Goal: Complete application form

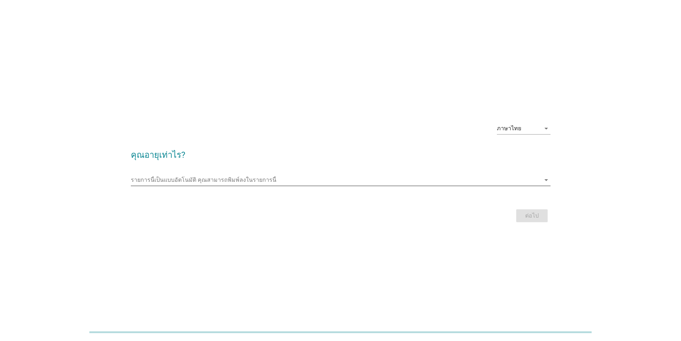
click at [287, 182] on input "รายการนี้เป็นแบบอัตโนมัติ คุณสามารถพิมพ์ลงในรายการนี้" at bounding box center [336, 179] width 410 height 11
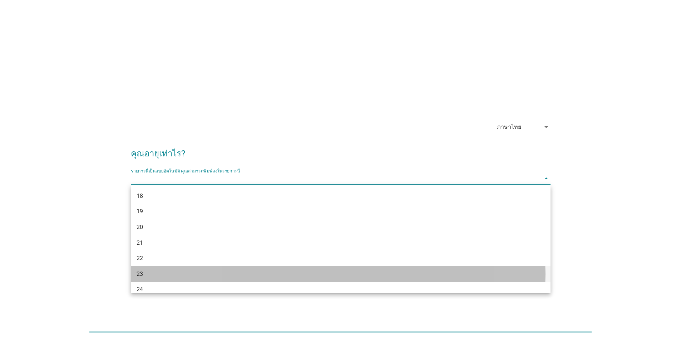
click at [210, 274] on div "23" at bounding box center [324, 274] width 374 height 9
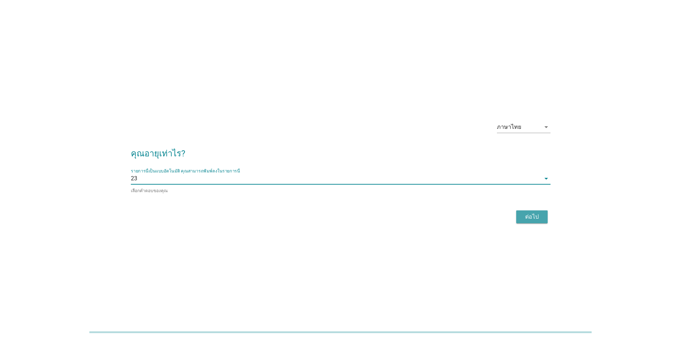
click at [525, 217] on div "ต่อไป" at bounding box center [532, 216] width 20 height 9
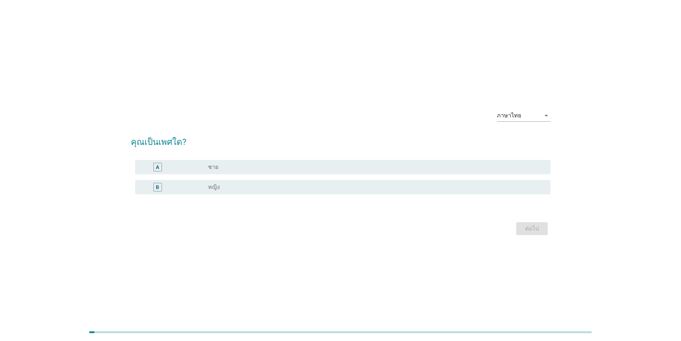
click at [188, 187] on div "B" at bounding box center [174, 187] width 67 height 9
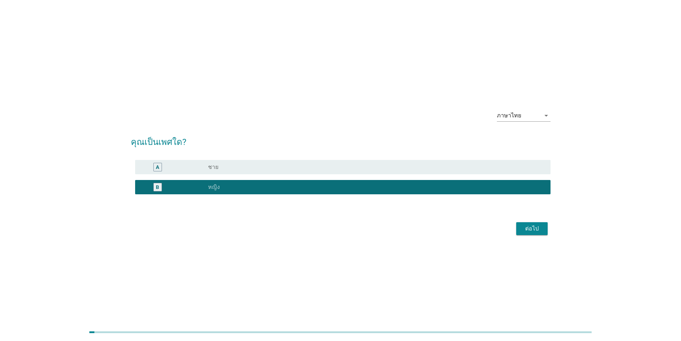
click at [527, 228] on div "ต่อไป" at bounding box center [532, 228] width 20 height 9
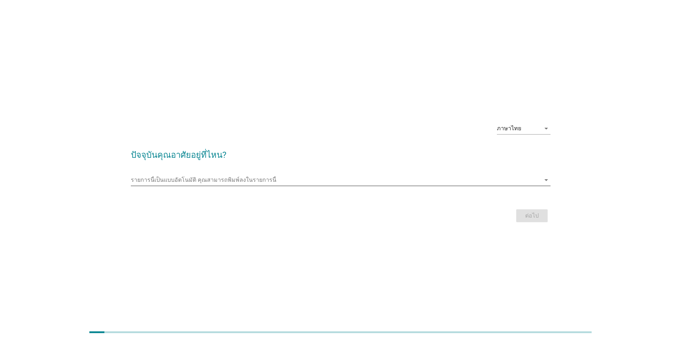
click at [293, 179] on input "รายการนี้เป็นแบบอัตโนมัติ คุณสามารถพิมพ์ลงในรายการนี้" at bounding box center [336, 179] width 410 height 11
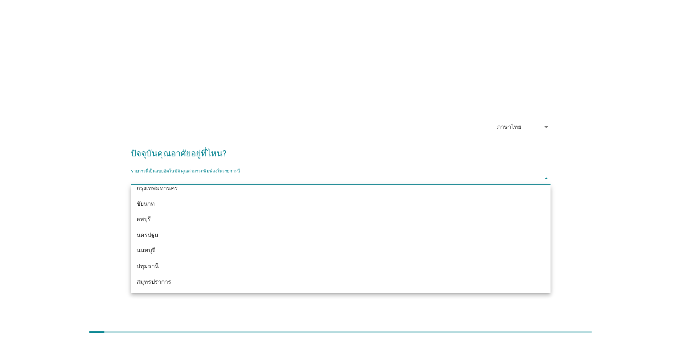
scroll to position [630, 0]
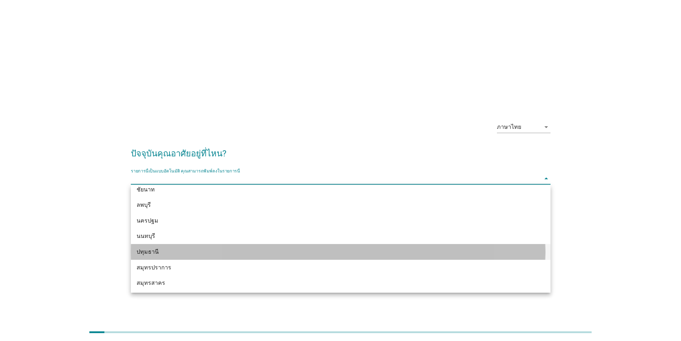
click at [290, 247] on div "ปทุมธานี" at bounding box center [324, 251] width 374 height 9
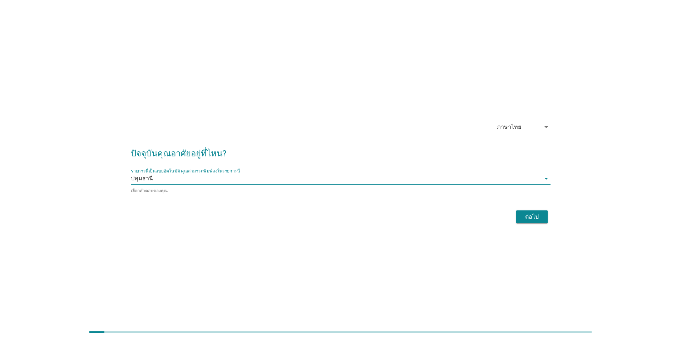
click at [517, 220] on button "ต่อไป" at bounding box center [531, 216] width 31 height 13
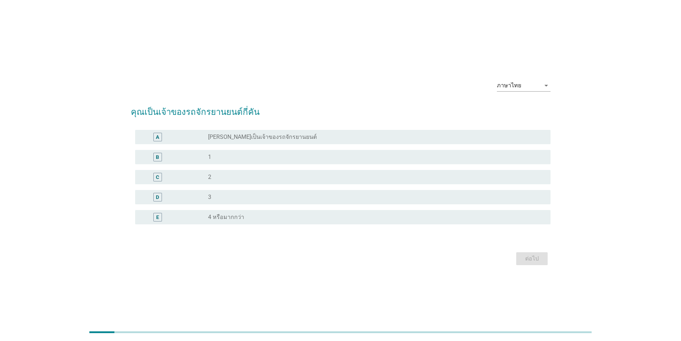
click at [223, 162] on div "B radio_button_unchecked 1" at bounding box center [342, 157] width 415 height 14
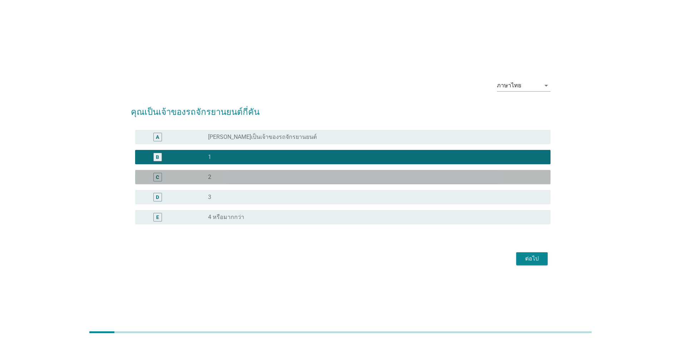
click at [221, 172] on div "C radio_button_unchecked 2" at bounding box center [342, 177] width 415 height 14
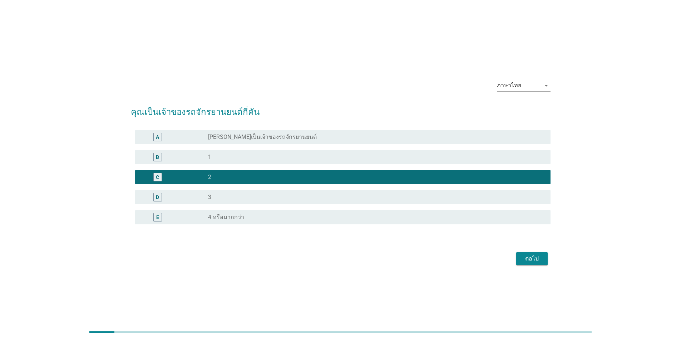
click at [531, 261] on div "ต่อไป" at bounding box center [532, 258] width 20 height 9
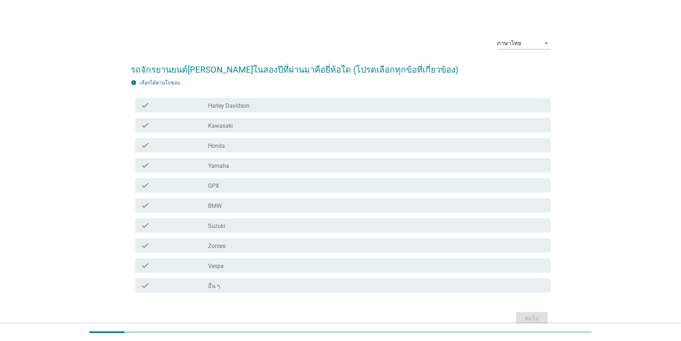
click at [218, 151] on div "check check_box_outline_blank Honda" at bounding box center [342, 145] width 415 height 14
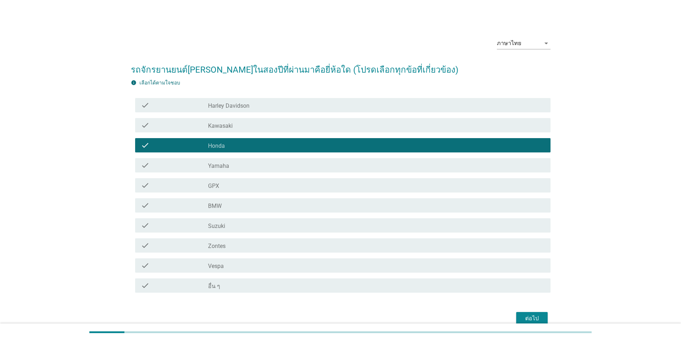
click at [227, 163] on label "Yamaha" at bounding box center [218, 165] width 21 height 7
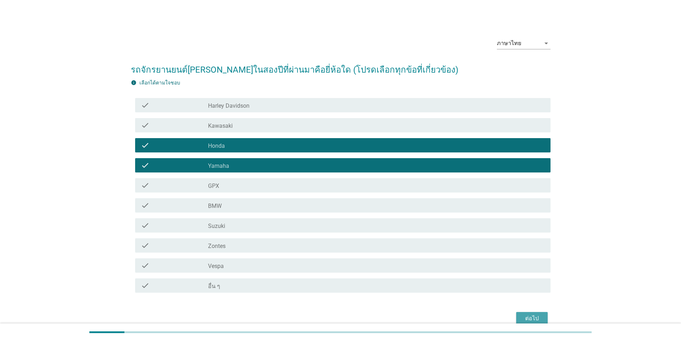
click at [530, 315] on div "ต่อไป" at bounding box center [532, 318] width 20 height 9
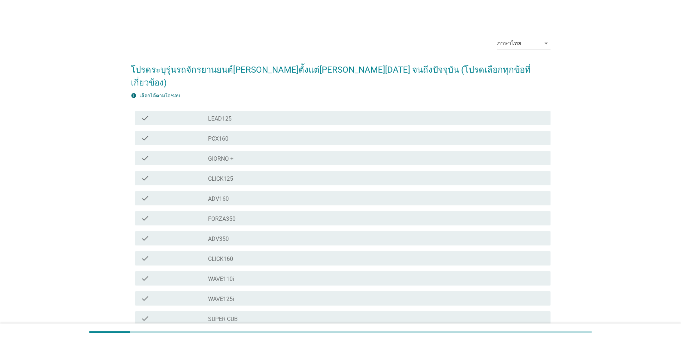
click at [243, 294] on div "check_box_outline_blank WAVE125i" at bounding box center [376, 298] width 337 height 9
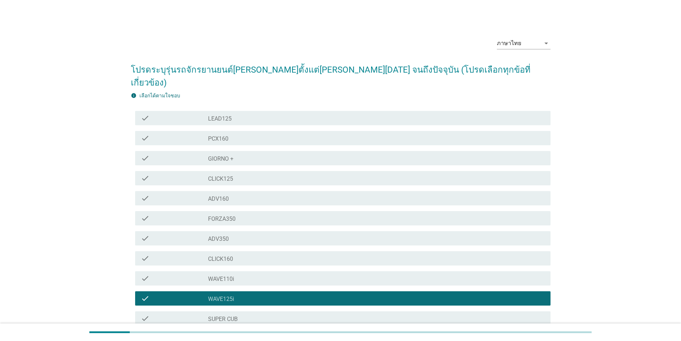
click at [242, 153] on div "check check_box_outline_blank GIORNO +" at bounding box center [341, 158] width 420 height 20
click at [242, 154] on div "check_box_outline_blank GIORNO +" at bounding box center [376, 158] width 337 height 9
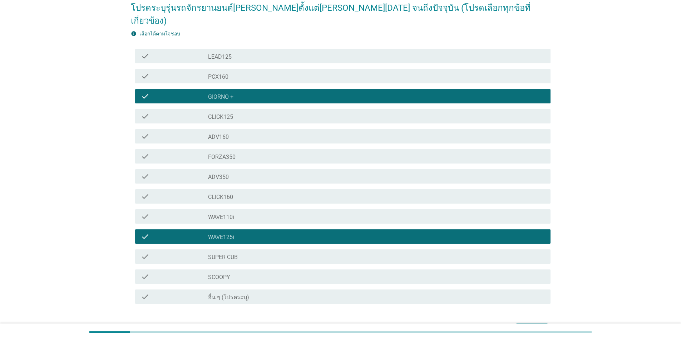
scroll to position [88, 0]
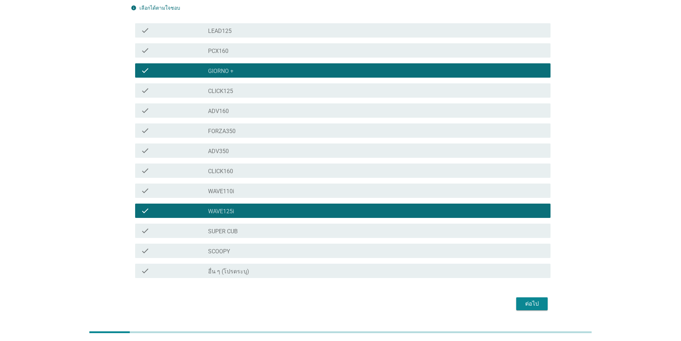
click at [522, 299] on div "ต่อไป" at bounding box center [532, 303] width 20 height 9
